Goal: Use online tool/utility: Utilize a website feature to perform a specific function

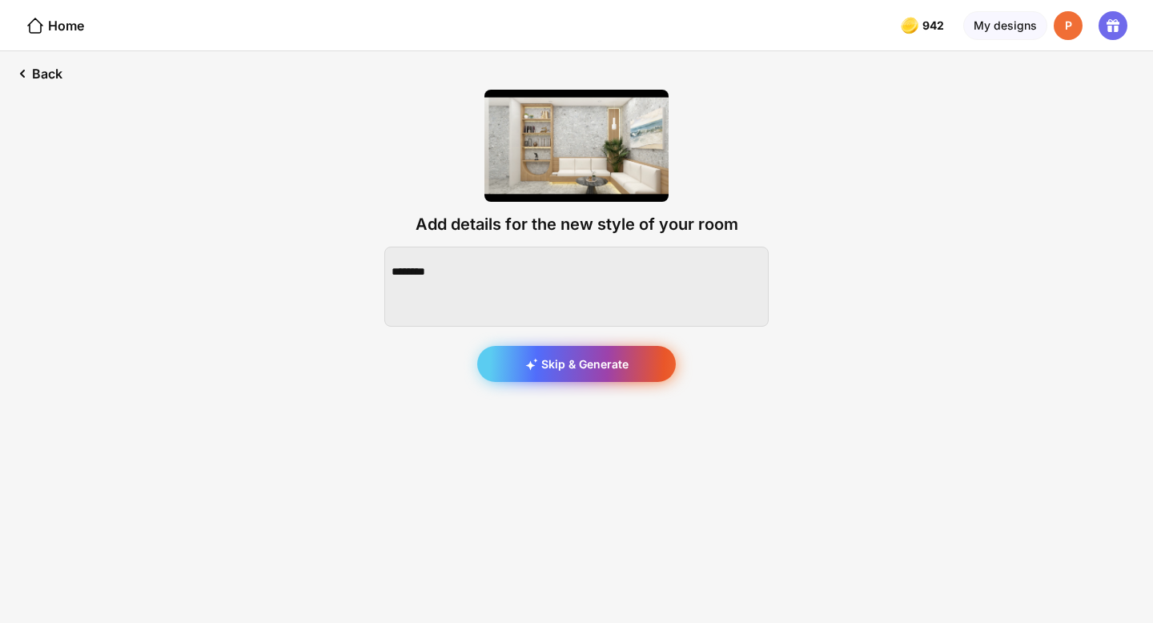
click at [542, 371] on div "Skip & Generate" at bounding box center [576, 364] width 199 height 36
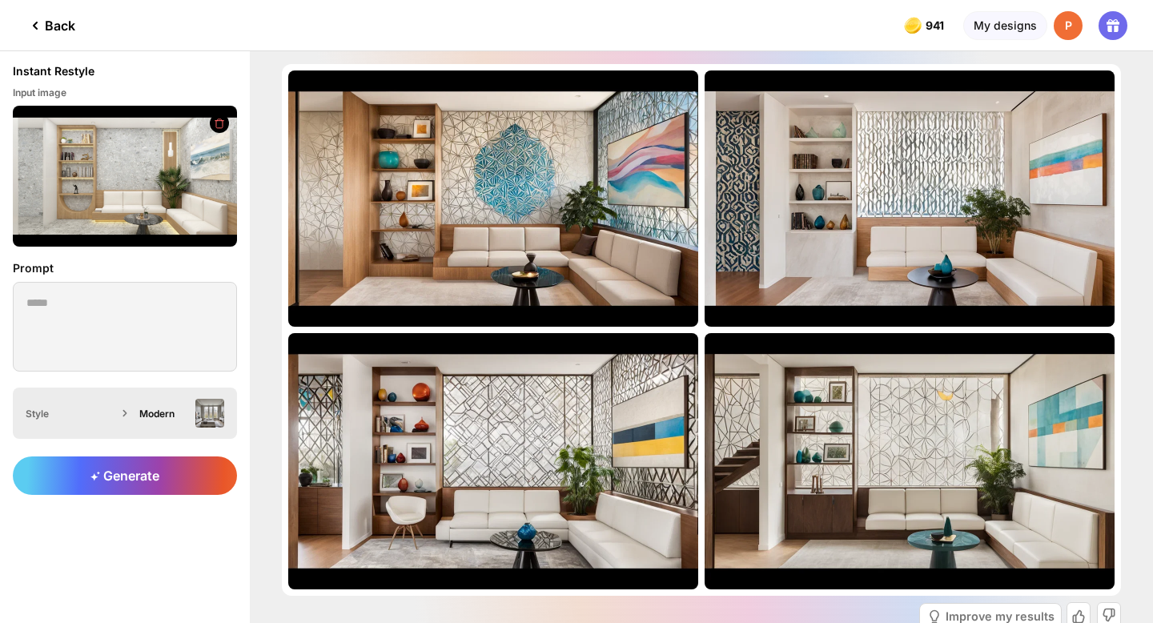
click at [151, 423] on div "Modern" at bounding box center [178, 413] width 91 height 29
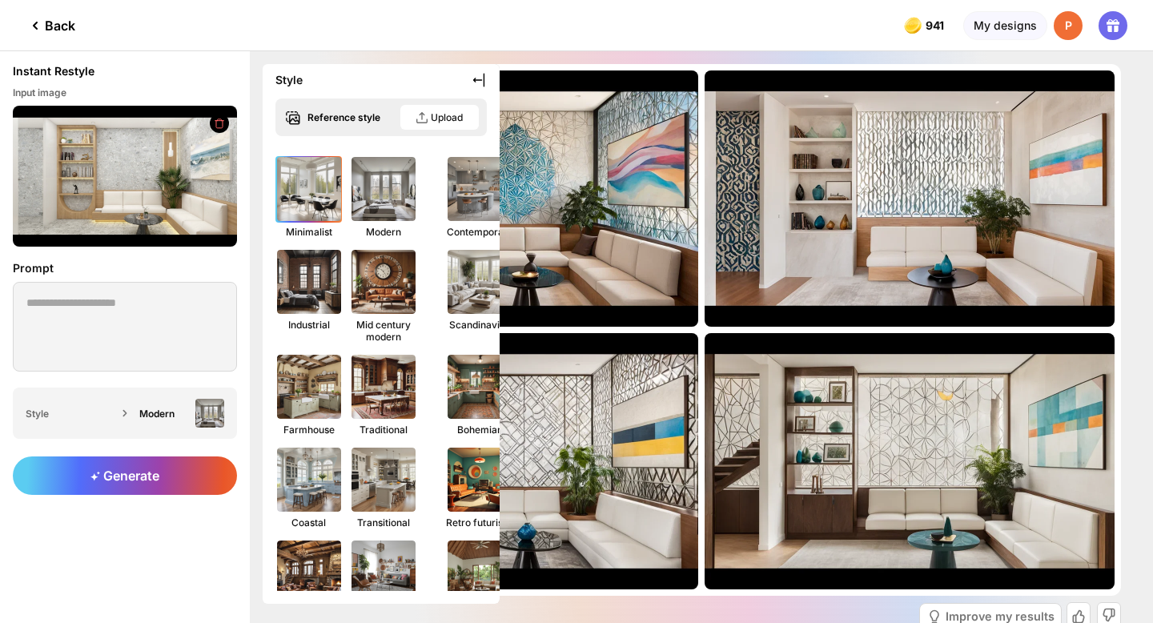
click at [314, 197] on img at bounding box center [309, 189] width 70 height 70
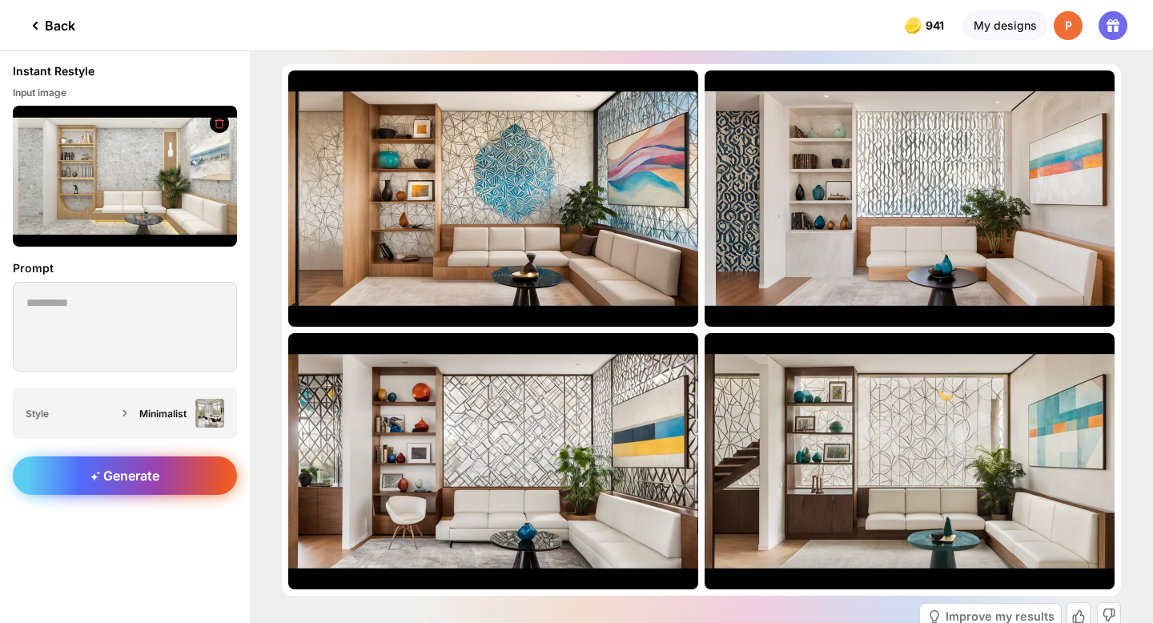
click at [156, 482] on span "Generate" at bounding box center [125, 476] width 69 height 16
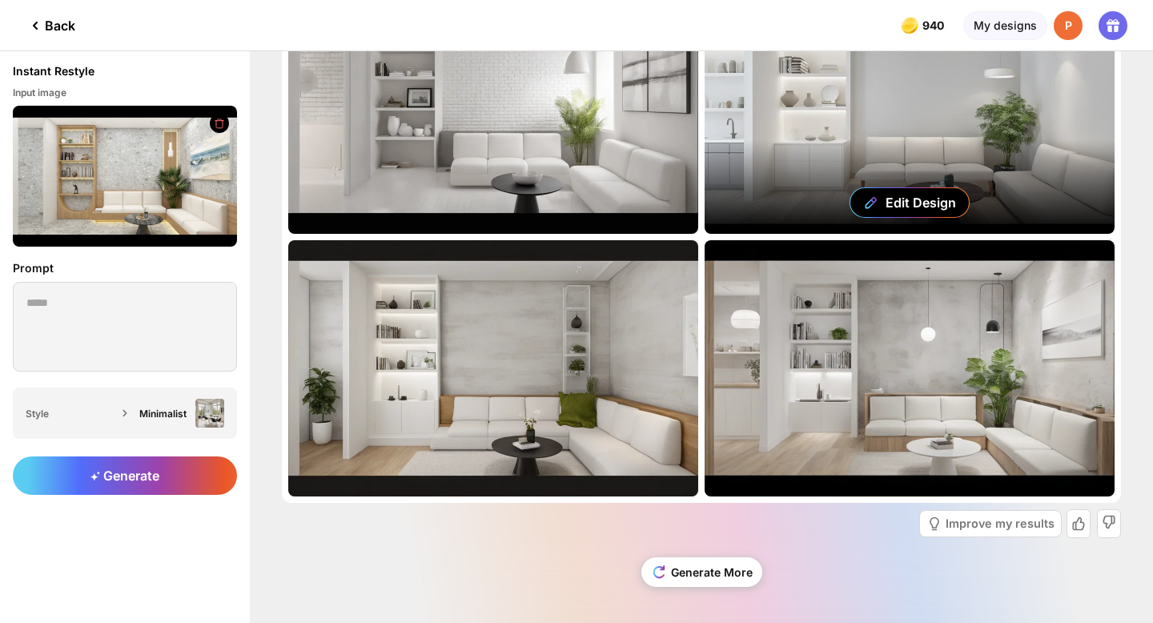
scroll to position [90, 0]
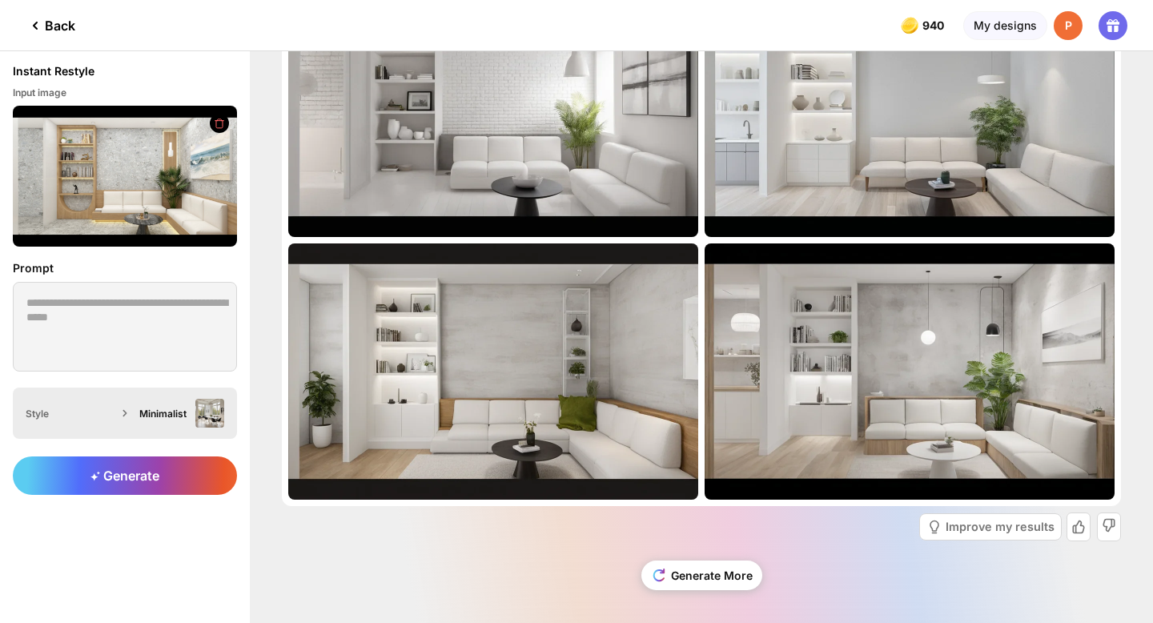
click at [157, 412] on div "Minimalist" at bounding box center [164, 414] width 50 height 12
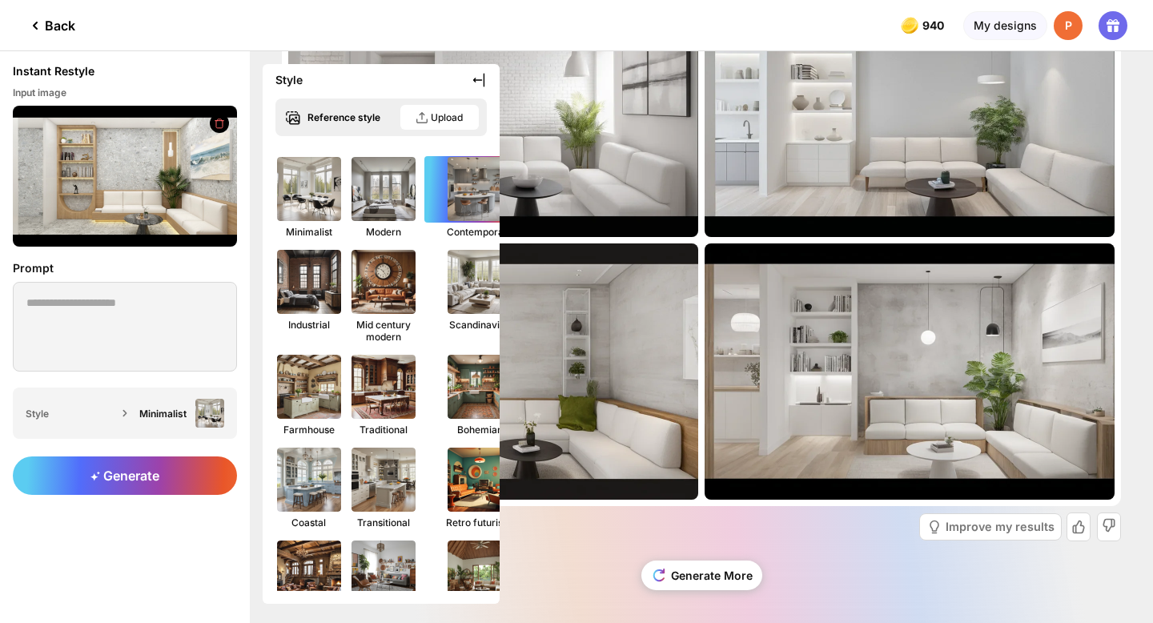
click at [466, 204] on img at bounding box center [480, 189] width 70 height 70
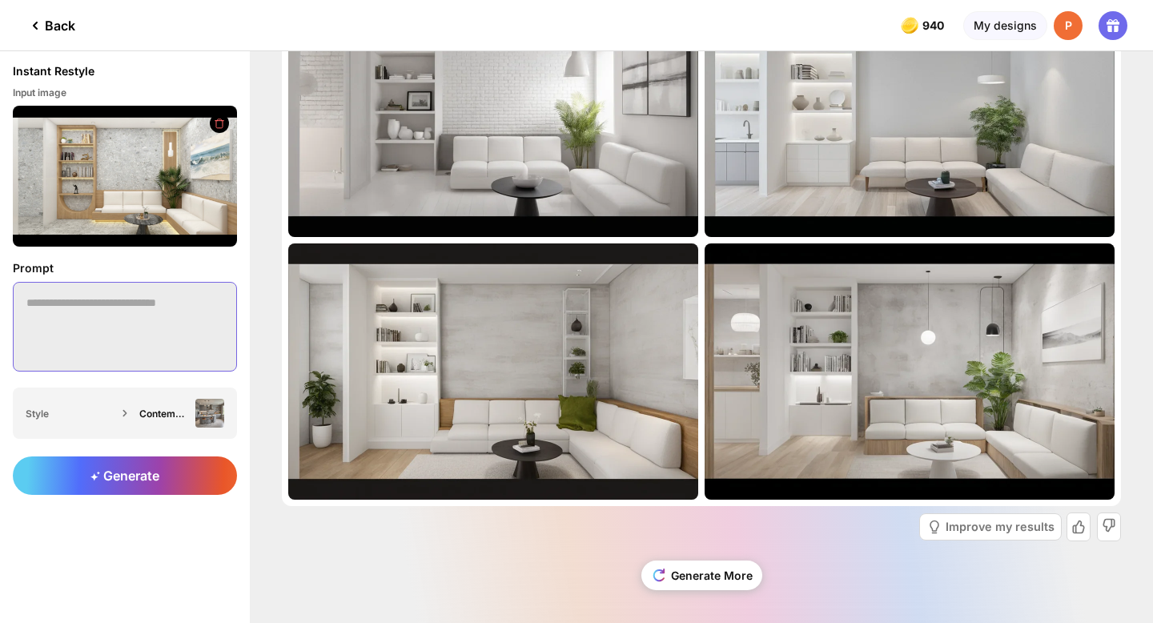
click at [95, 295] on textarea at bounding box center [125, 327] width 224 height 90
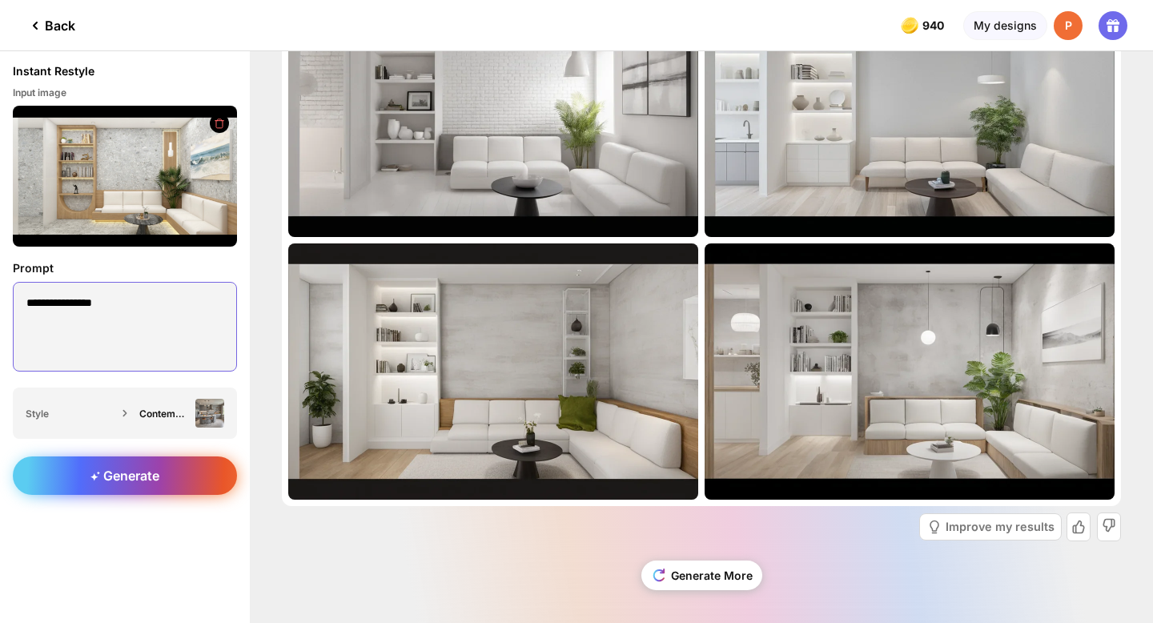
type textarea "**********"
click at [62, 480] on div "Generate" at bounding box center [125, 476] width 224 height 38
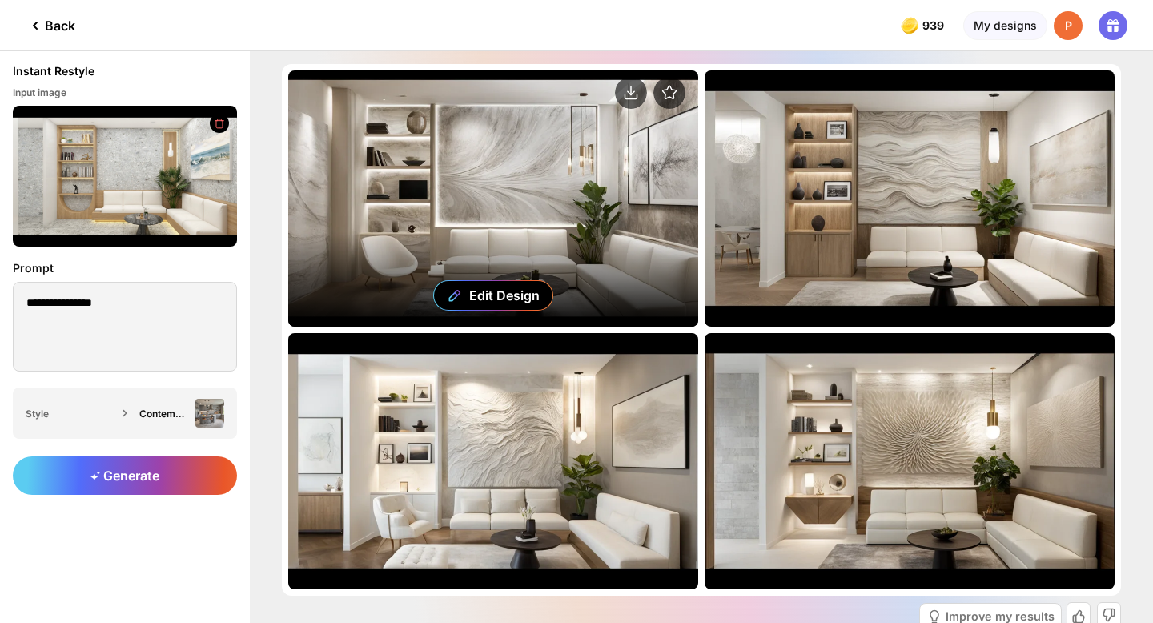
click at [583, 173] on div "Edit Design" at bounding box center [493, 198] width 410 height 256
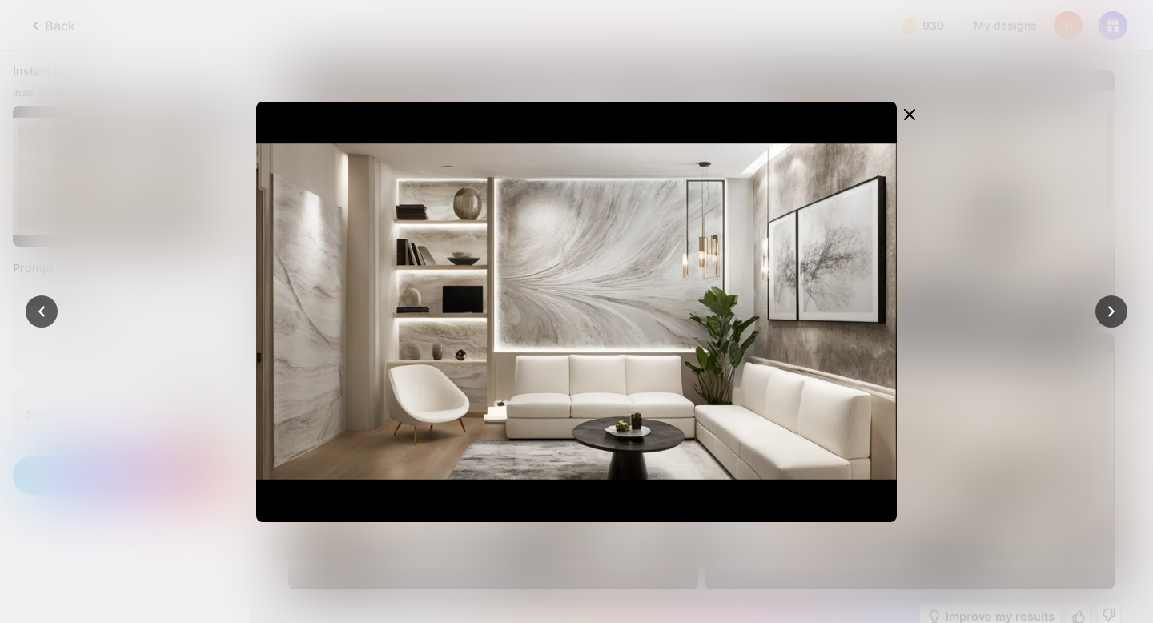
click at [961, 144] on div at bounding box center [576, 311] width 1153 height 623
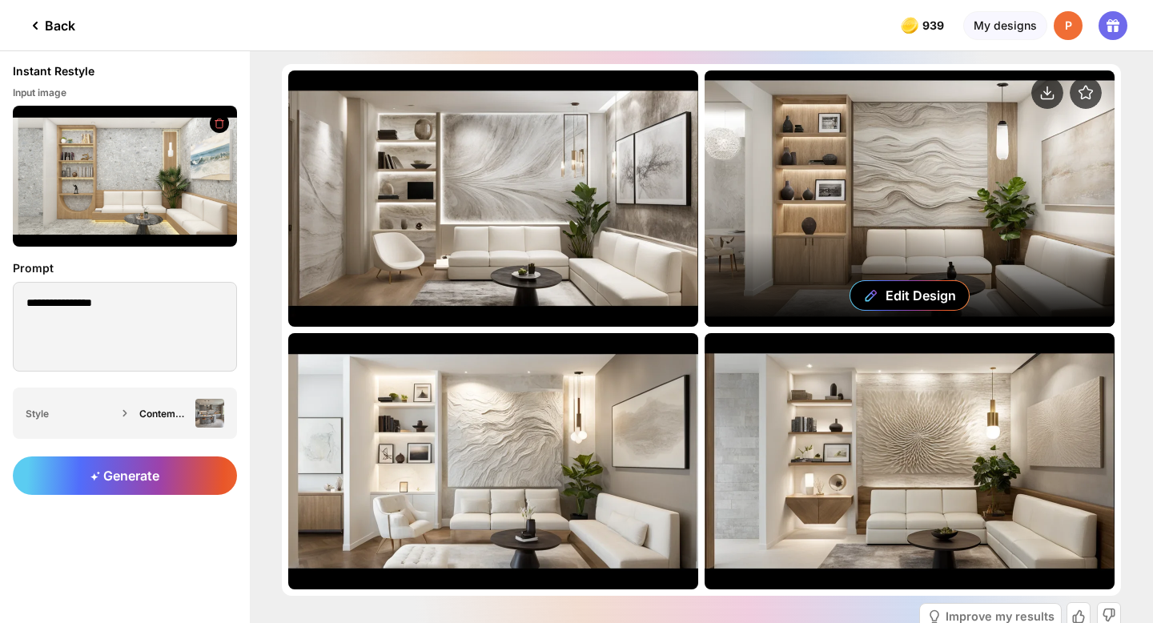
click at [960, 140] on div "Edit Design" at bounding box center [910, 198] width 410 height 256
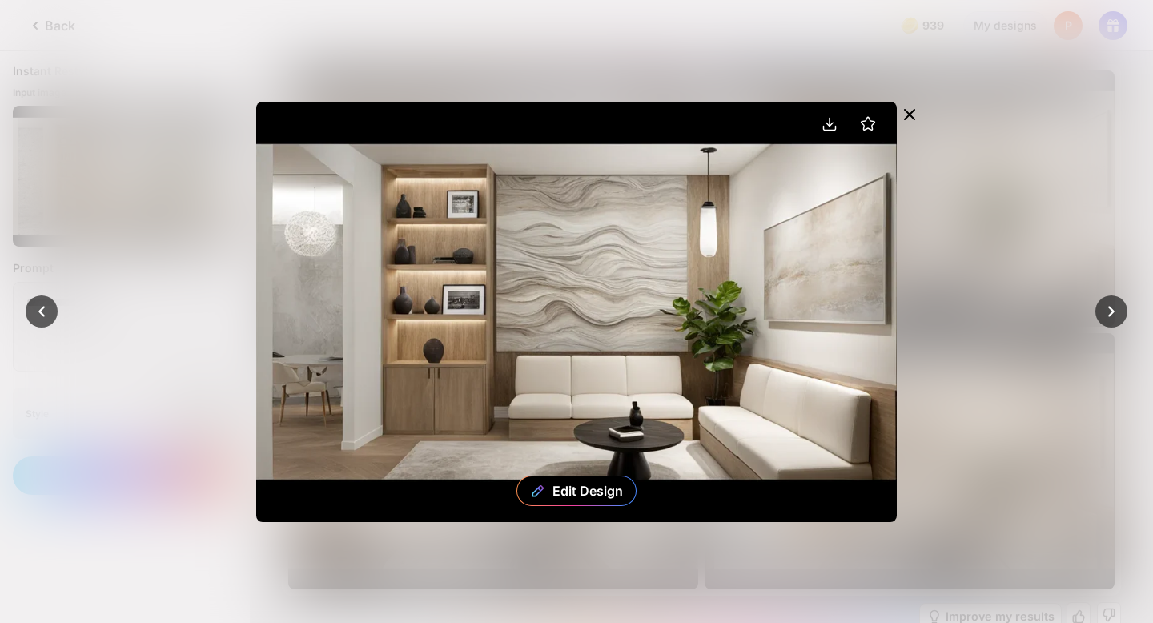
click at [907, 127] on div at bounding box center [910, 116] width 26 height 29
